Goal: Transaction & Acquisition: Purchase product/service

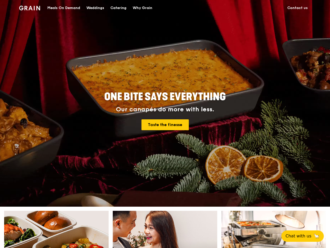
click at [64, 8] on div "Meals On Demand" at bounding box center [63, 8] width 33 height 16
click at [306, 236] on span "Chat with us" at bounding box center [299, 236] width 26 height 6
